Goal: Task Accomplishment & Management: Use online tool/utility

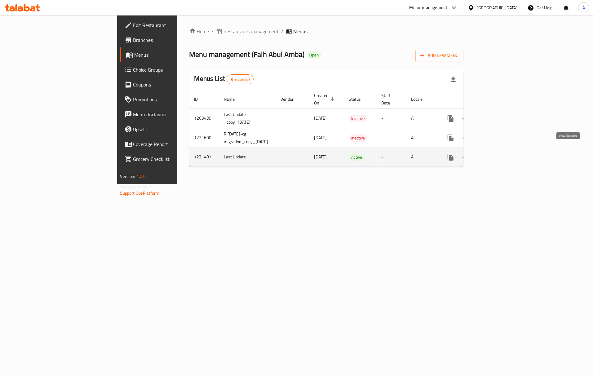
click at [502, 150] on link "enhanced table" at bounding box center [495, 157] width 15 height 15
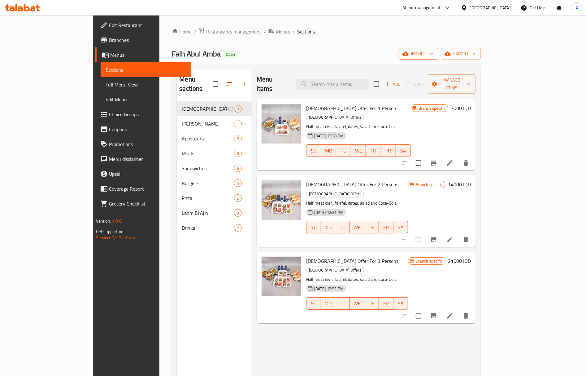
click at [434, 55] on span "import" at bounding box center [419, 54] width 30 height 8
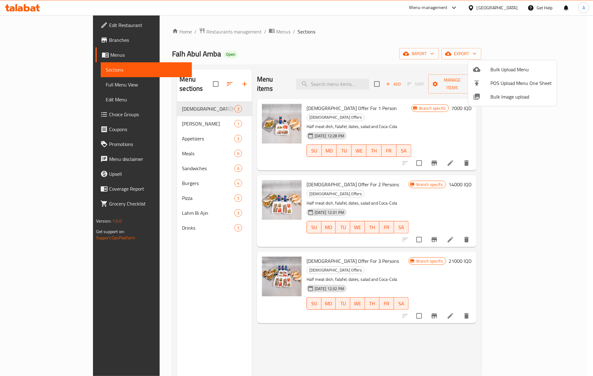
click at [496, 98] on span "Bulk Image upload" at bounding box center [520, 96] width 61 height 7
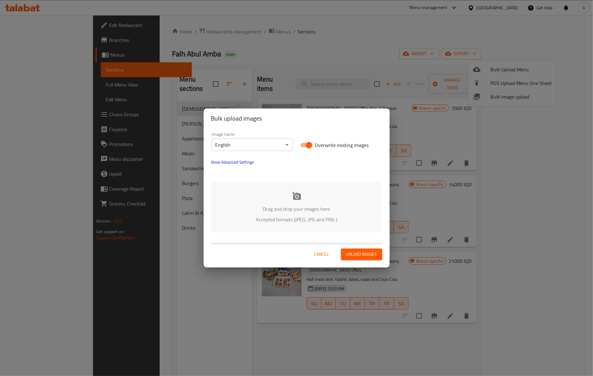
click at [300, 190] on div "Drag and drop your images here Accepted formats (JPEG, JPG and PNG )" at bounding box center [296, 207] width 171 height 50
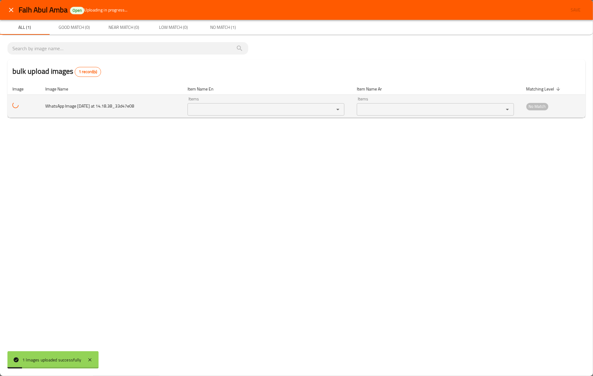
drag, startPoint x: 69, startPoint y: 109, endPoint x: 136, endPoint y: 109, distance: 67.5
click at [134, 109] on span "WhatsApp Image [DATE] at 14.18.38_33d47e08" at bounding box center [89, 106] width 89 height 8
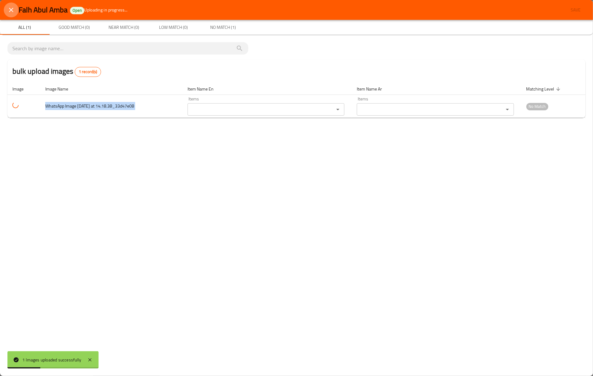
click at [10, 9] on icon "close" at bounding box center [10, 9] width 7 height 7
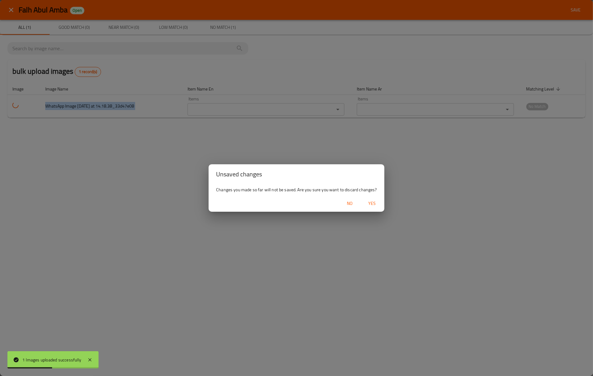
click at [374, 202] on span "Yes" at bounding box center [371, 203] width 15 height 8
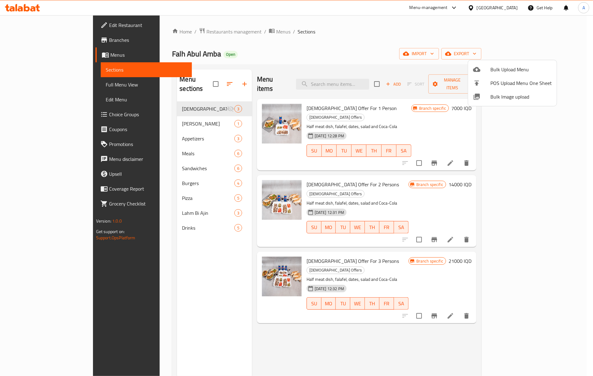
drag, startPoint x: 513, startPoint y: 11, endPoint x: 505, endPoint y: 13, distance: 8.6
click at [512, 10] on div at bounding box center [296, 188] width 593 height 376
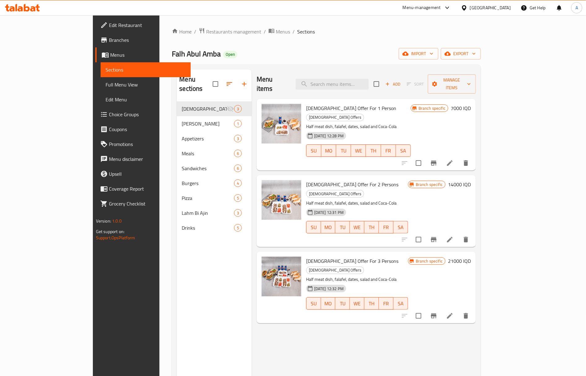
click at [502, 3] on div "[GEOGRAPHIC_DATA]" at bounding box center [486, 7] width 60 height 15
click at [470, 6] on div at bounding box center [465, 7] width 9 height 7
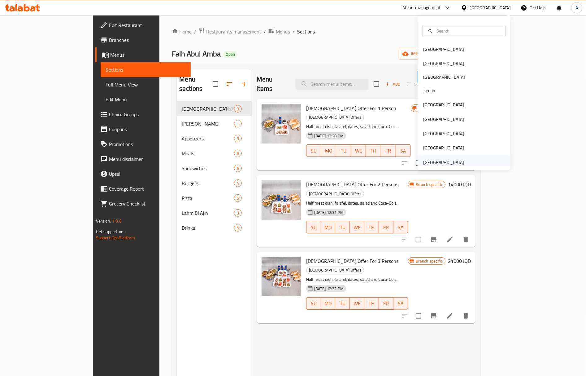
click at [423, 161] on div "[GEOGRAPHIC_DATA]" at bounding box center [443, 162] width 41 height 7
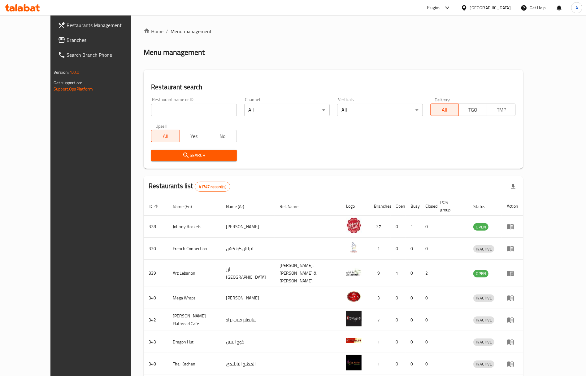
click at [151, 112] on input "search" at bounding box center [193, 110] width 85 height 12
paste input "25084"
type input "25084"
click at [156, 159] on span "Search" at bounding box center [194, 155] width 76 height 8
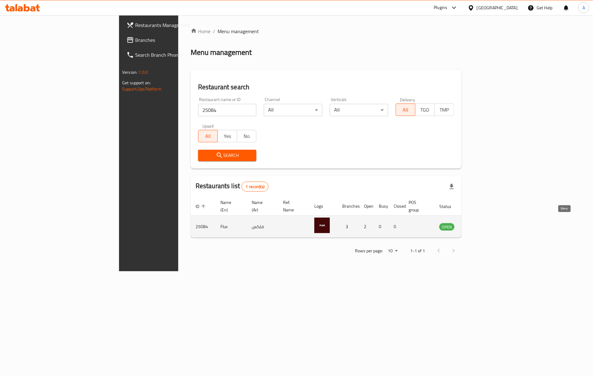
click at [483, 223] on link "enhanced table" at bounding box center [476, 226] width 11 height 7
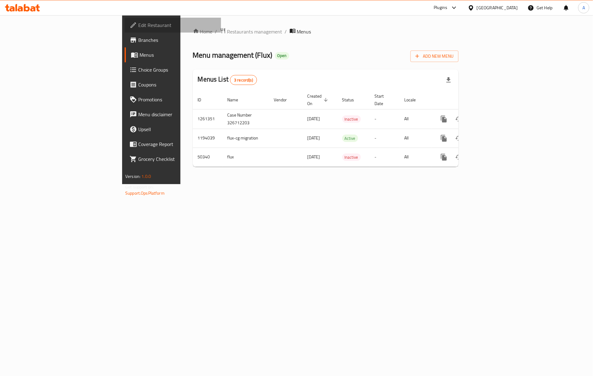
click at [138, 24] on span "Edit Restaurant" at bounding box center [177, 24] width 78 height 7
